Goal: Information Seeking & Learning: Learn about a topic

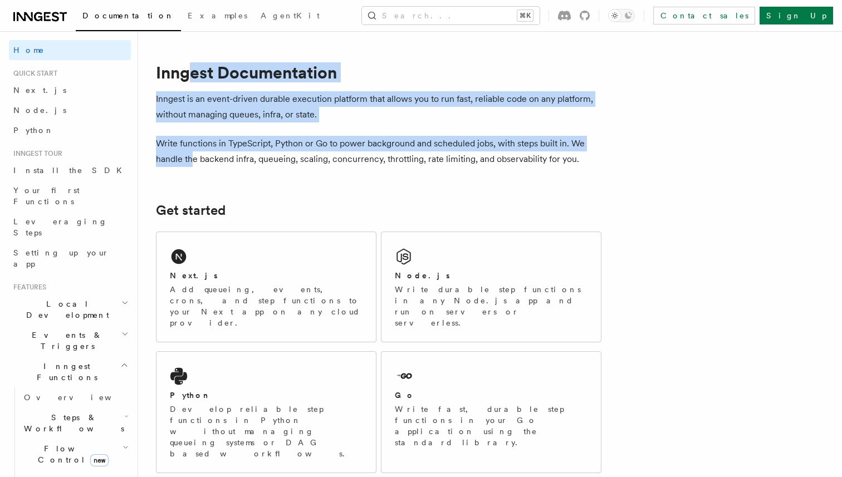
drag, startPoint x: 193, startPoint y: 73, endPoint x: 193, endPoint y: 156, distance: 82.9
click at [210, 102] on p "Inngest is an event-driven durable execution platform that allows you to run fa…" at bounding box center [378, 106] width 445 height 31
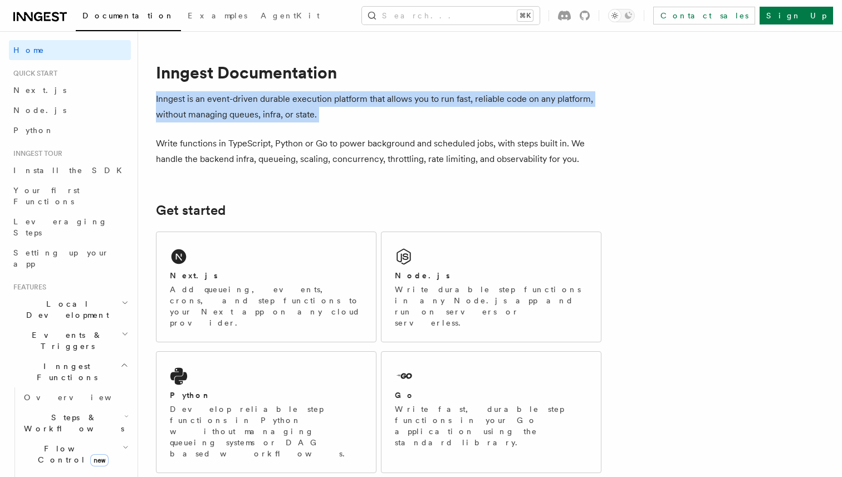
click at [210, 102] on p "Inngest is an event-driven durable execution platform that allows you to run fa…" at bounding box center [378, 106] width 445 height 31
click at [211, 117] on p "Inngest is an event-driven durable execution platform that allows you to run fa…" at bounding box center [378, 106] width 445 height 31
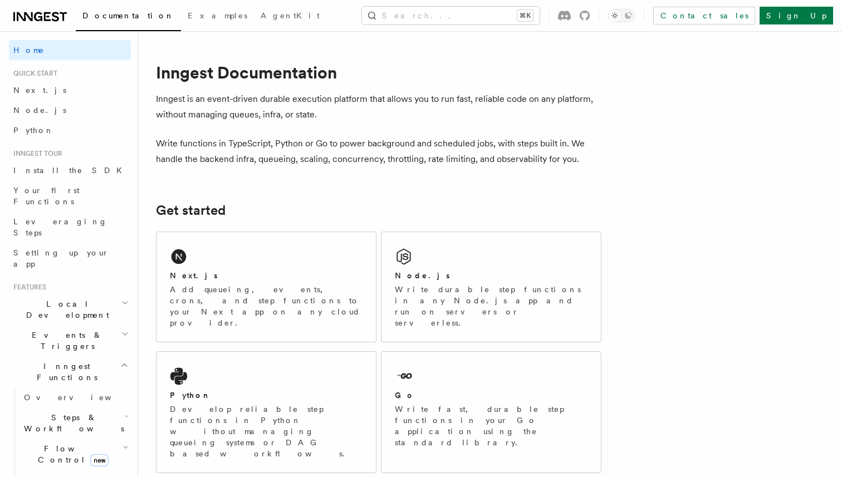
click at [237, 153] on p "Write functions in TypeScript, Python or Go to power background and scheduled j…" at bounding box center [378, 151] width 445 height 31
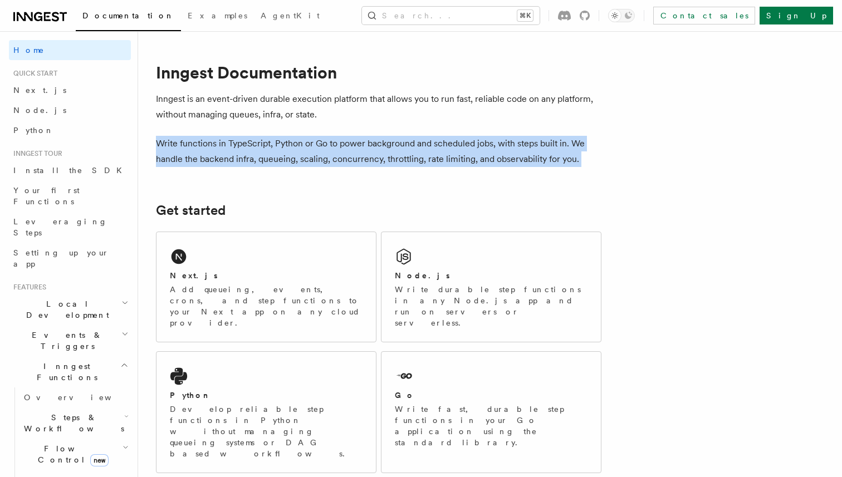
click at [237, 153] on p "Write functions in TypeScript, Python or Go to power background and scheduled j…" at bounding box center [378, 151] width 445 height 31
